Goal: Transaction & Acquisition: Register for event/course

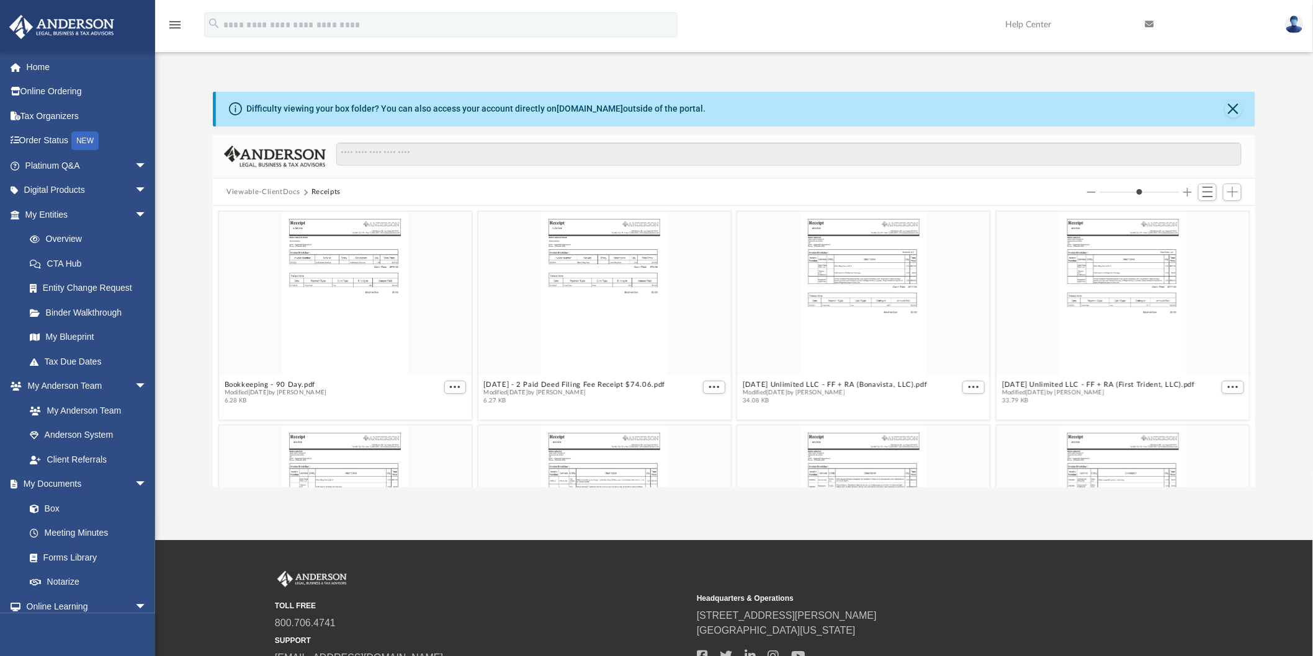
scroll to position [270, 1032]
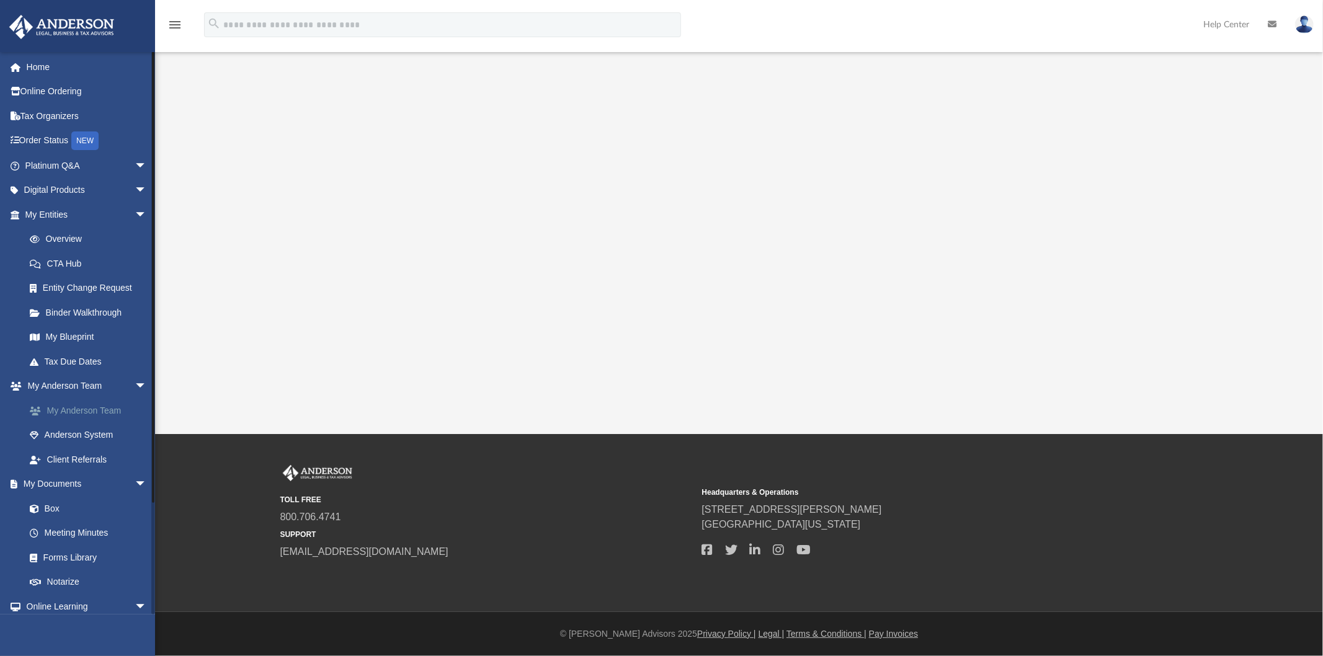
click at [73, 414] on link "My Anderson Team" at bounding box center [91, 410] width 148 height 25
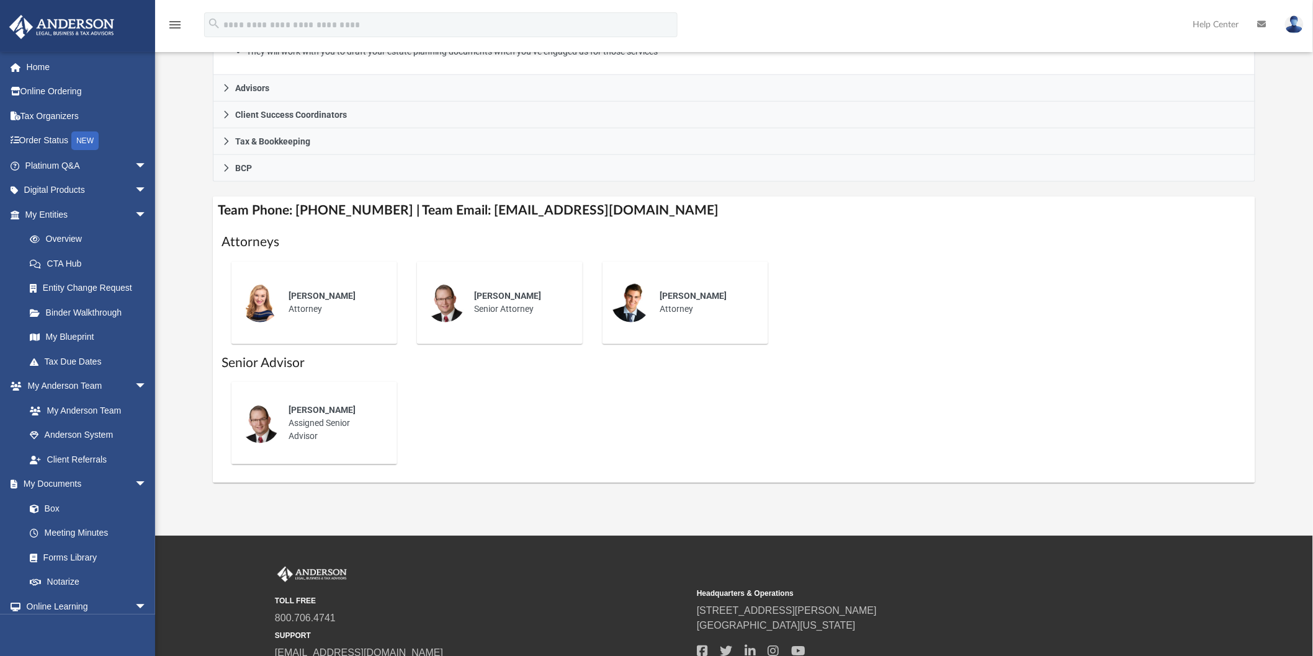
scroll to position [344, 0]
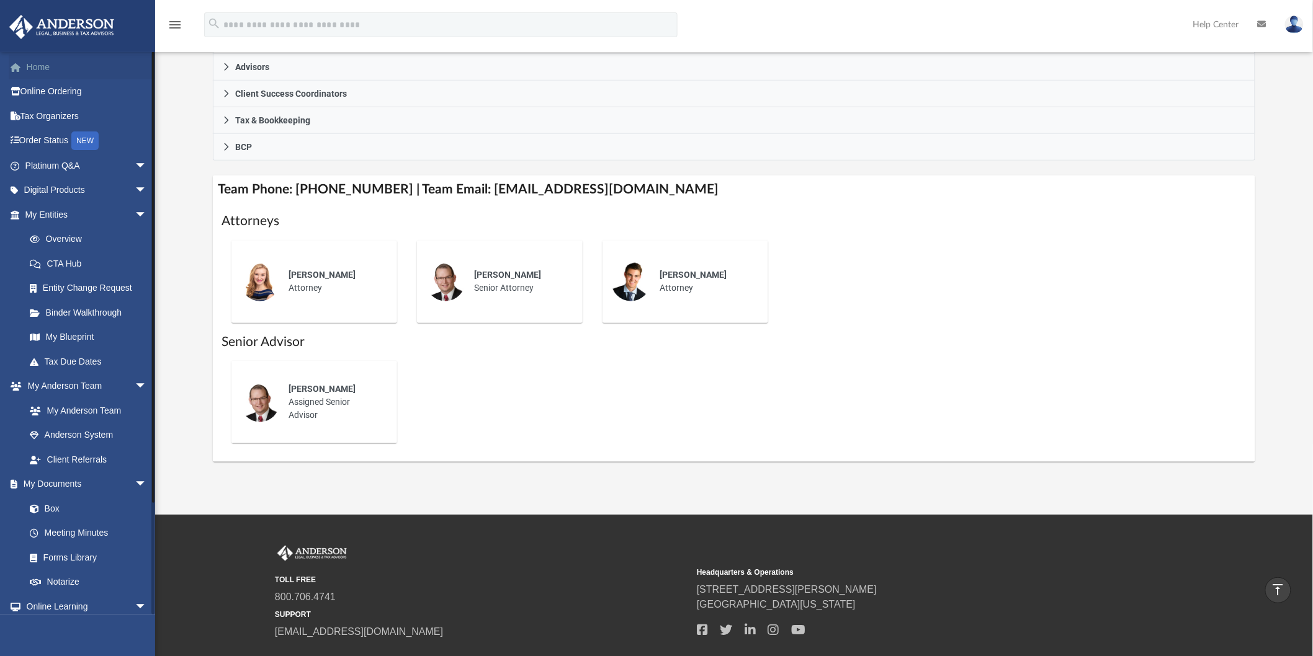
click at [50, 72] on link "Home" at bounding box center [87, 67] width 157 height 25
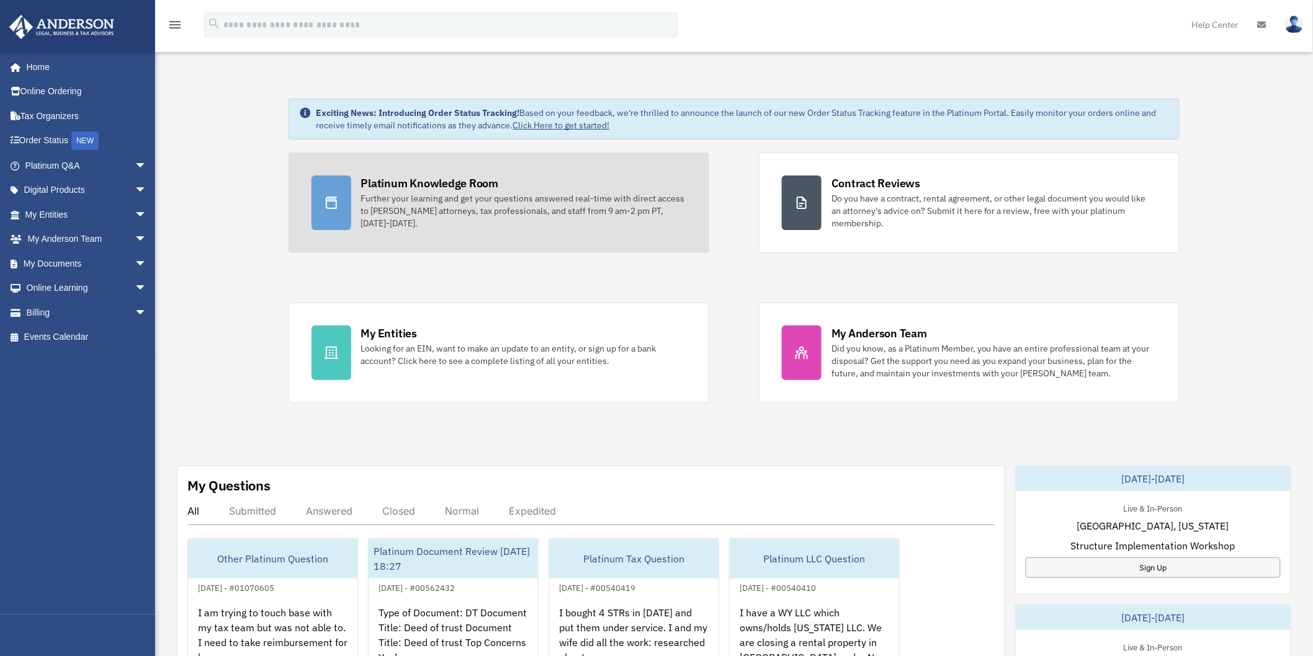
click at [381, 189] on div "Platinum Knowledge Room" at bounding box center [430, 184] width 138 height 16
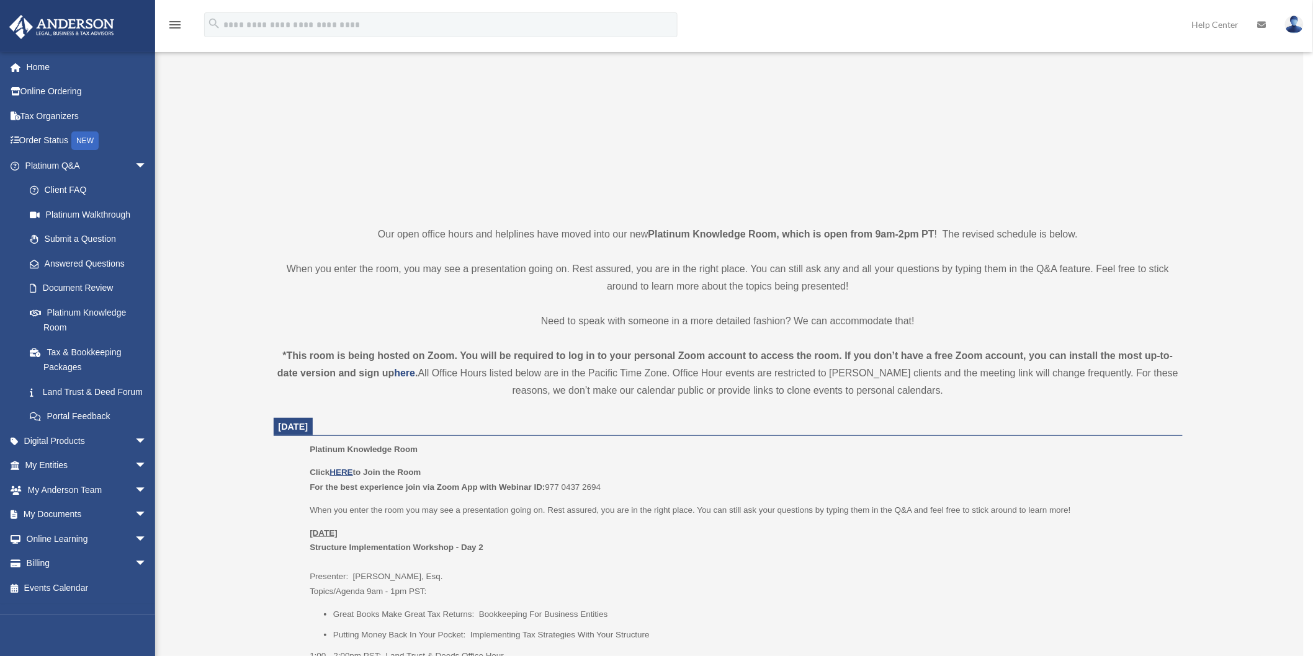
scroll to position [207, 0]
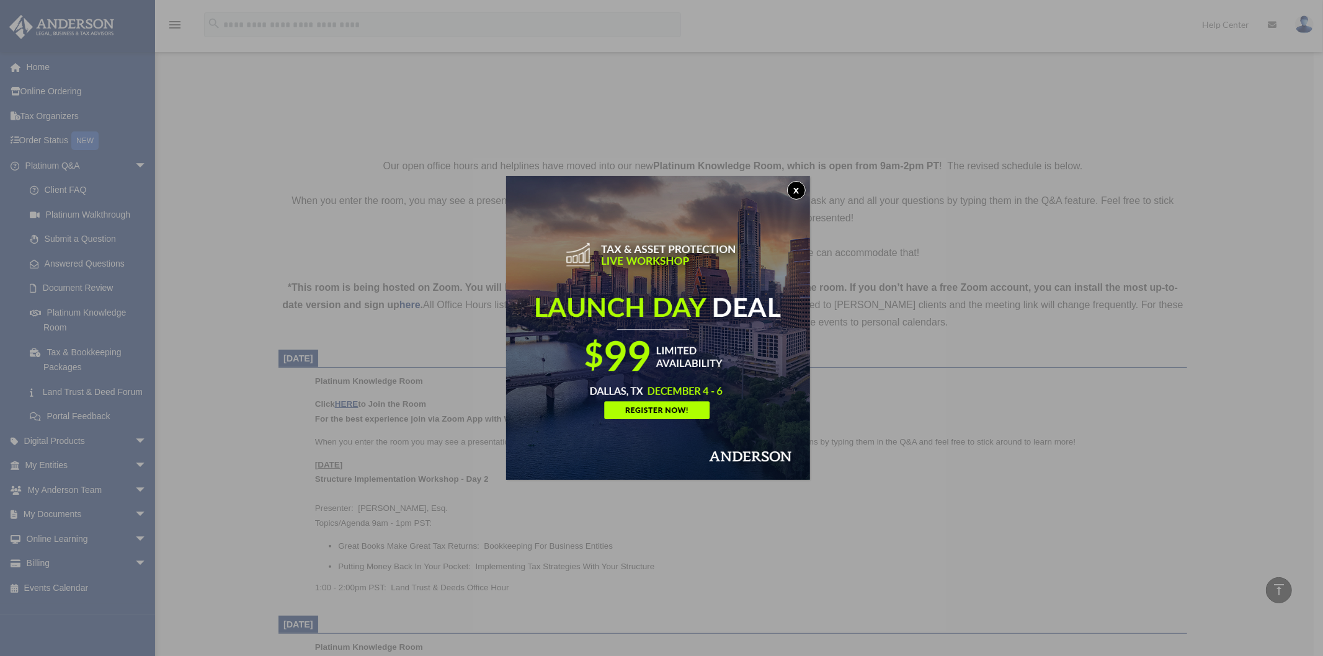
click at [792, 193] on button "x" at bounding box center [796, 190] width 19 height 19
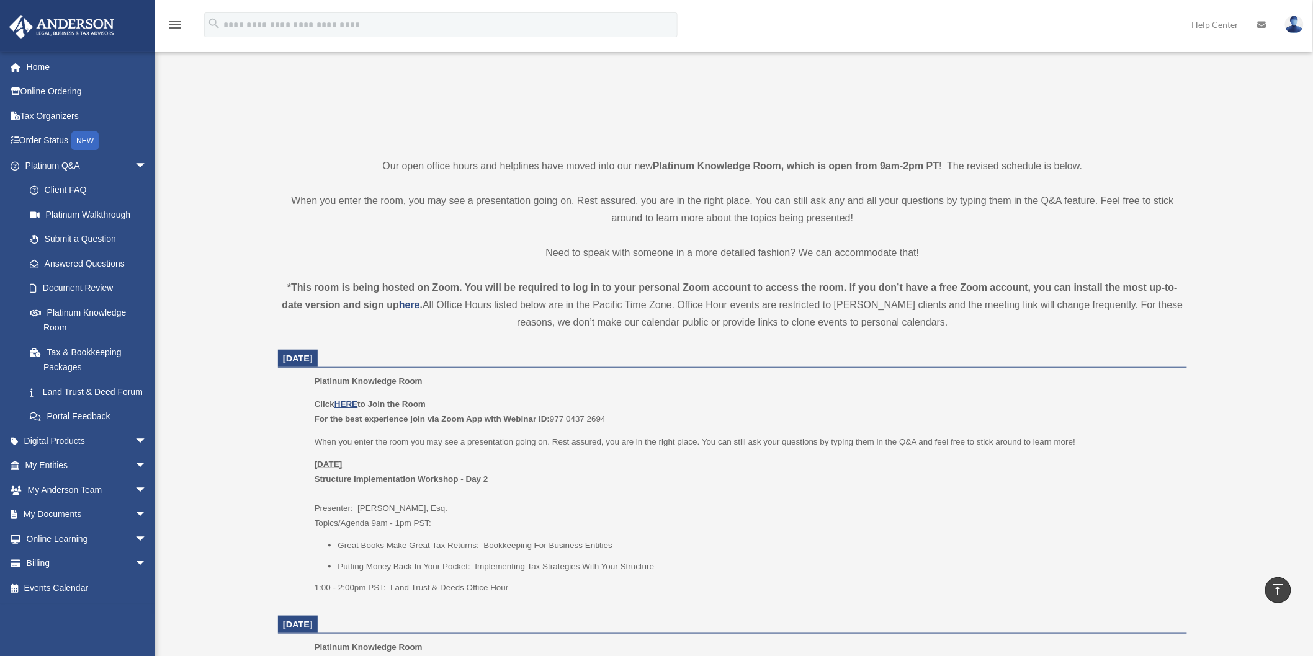
click at [346, 397] on p "Click HERE to Join the Room For the best experience join via Zoom App with Webi…" at bounding box center [747, 411] width 864 height 29
click at [346, 404] on u "HERE" at bounding box center [345, 404] width 23 height 9
